Goal: Navigation & Orientation: Find specific page/section

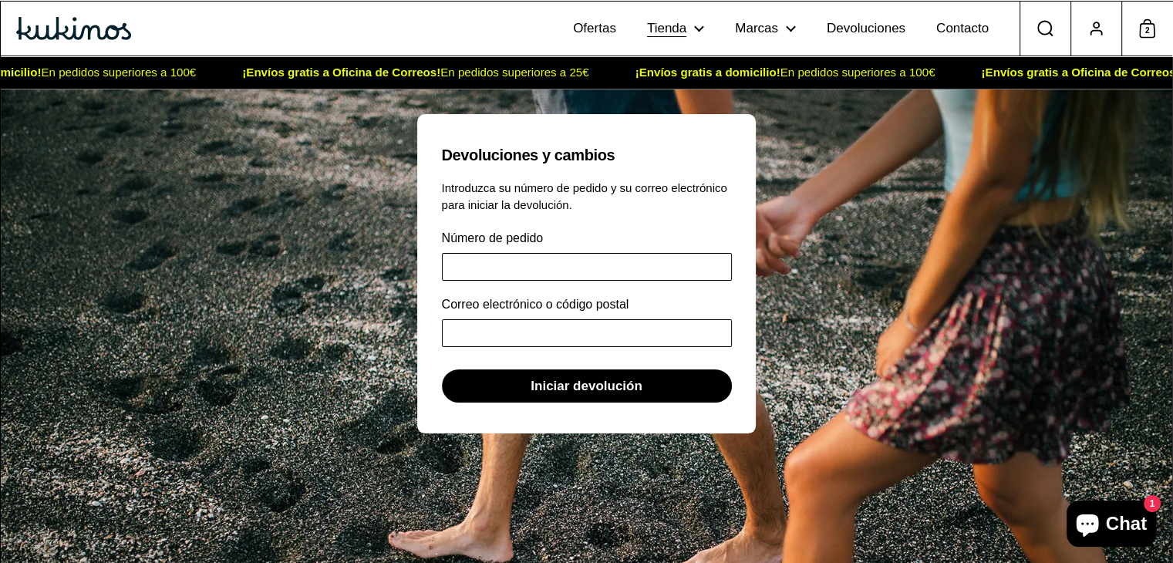
click at [663, 29] on span "Tienda" at bounding box center [666, 29] width 39 height 16
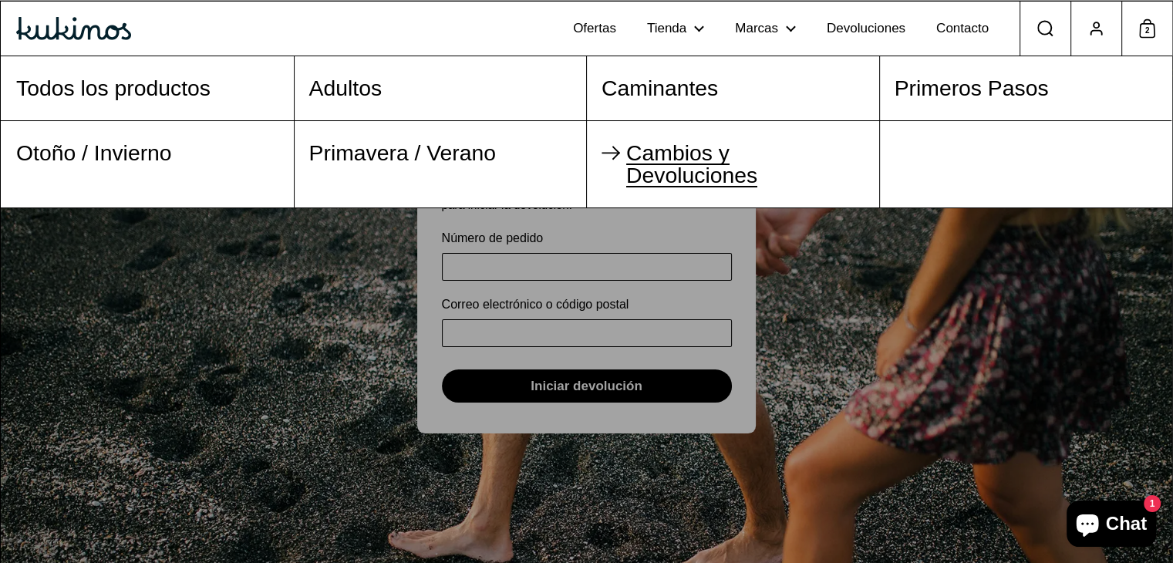
click at [692, 154] on span "Cambios y Devoluciones" at bounding box center [691, 163] width 131 height 46
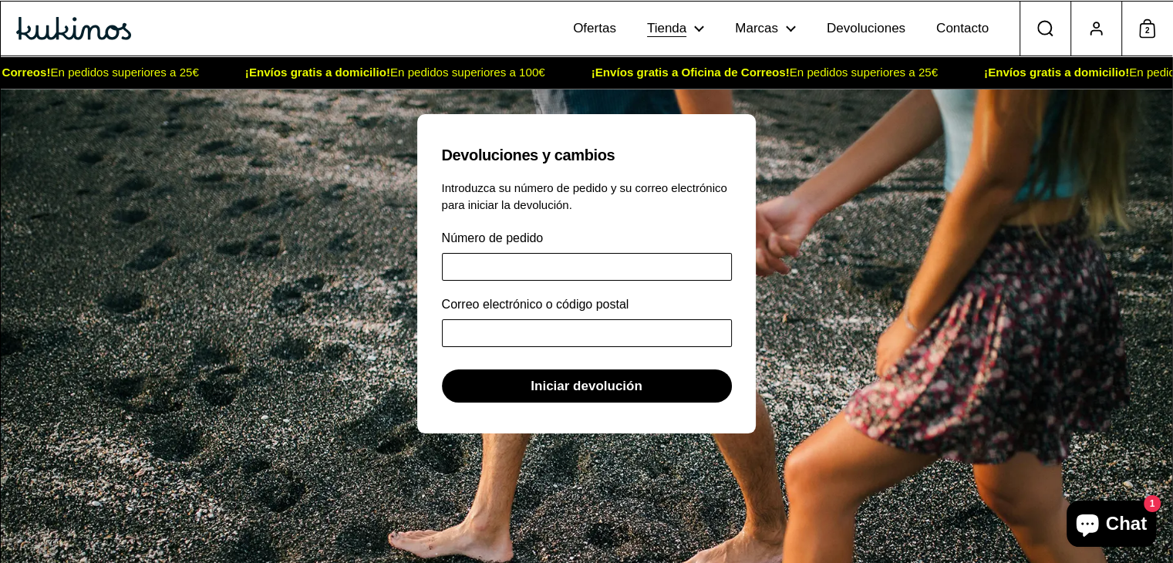
click at [684, 32] on span "Tienda" at bounding box center [666, 29] width 39 height 16
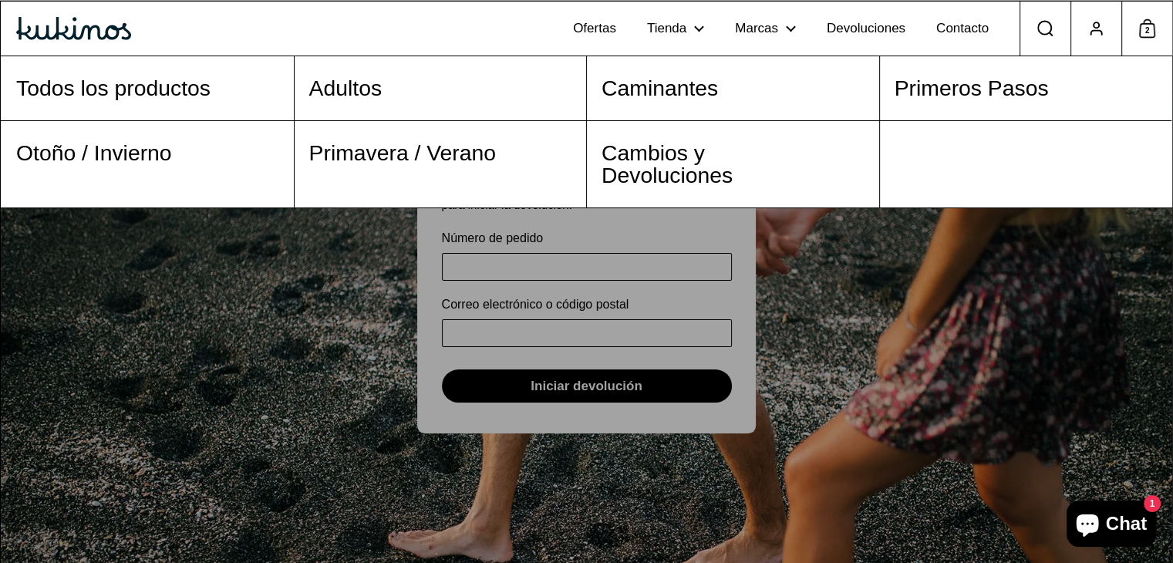
click at [1152, 29] on span "2" at bounding box center [1147, 31] width 16 height 20
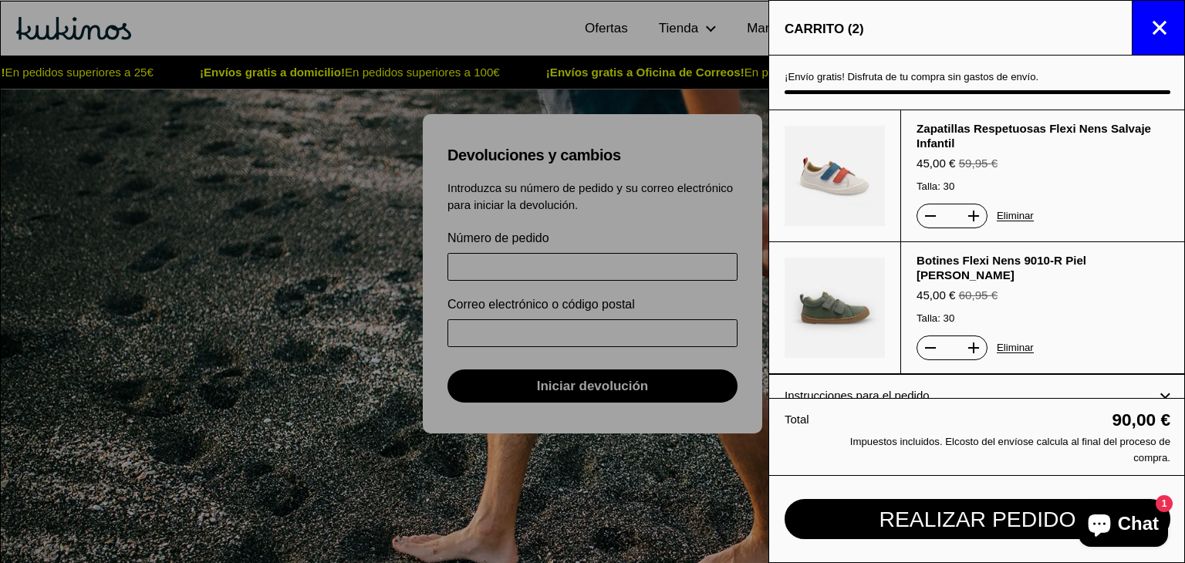
scroll to position [57, 0]
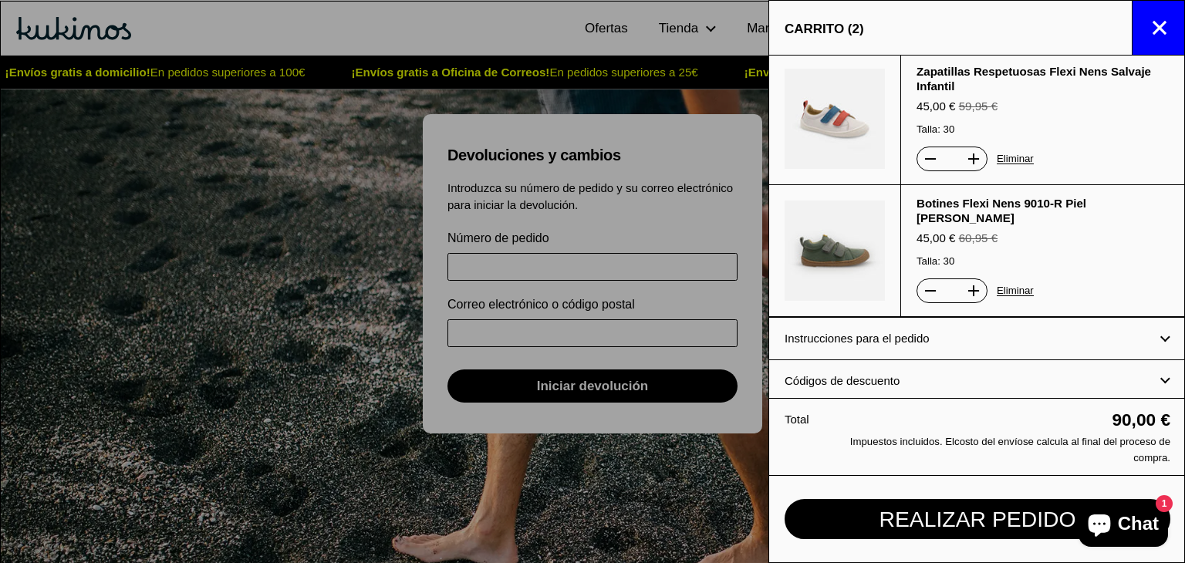
click at [1160, 377] on icon at bounding box center [1165, 380] width 10 height 7
click at [1162, 332] on summary "Instrucciones para el pedido" at bounding box center [978, 338] width 386 height 41
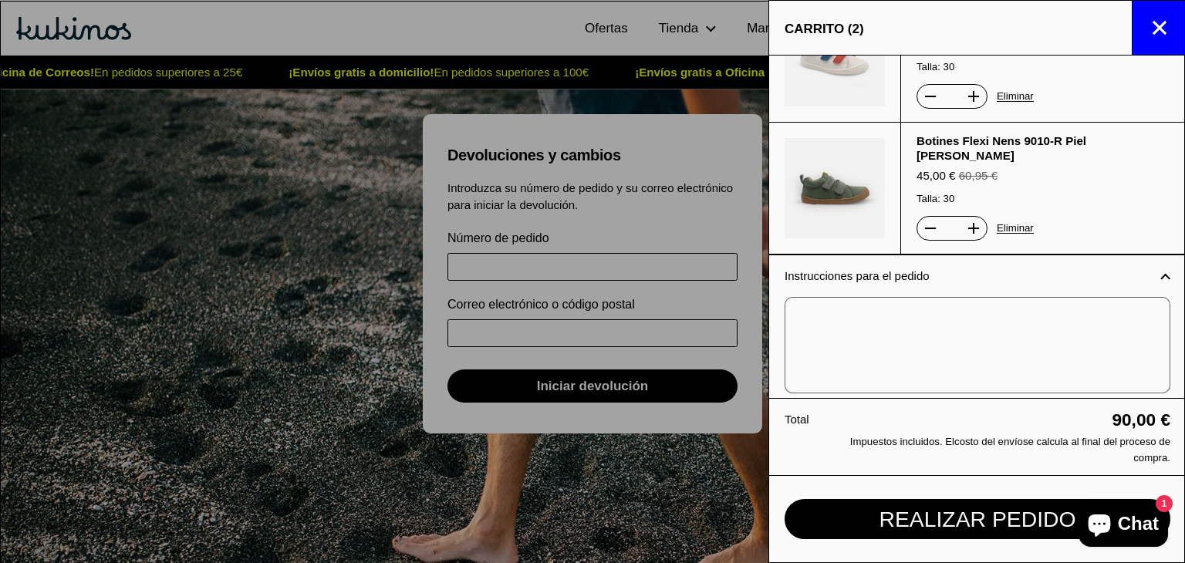
scroll to position [0, 0]
